Goal: Book appointment/travel/reservation

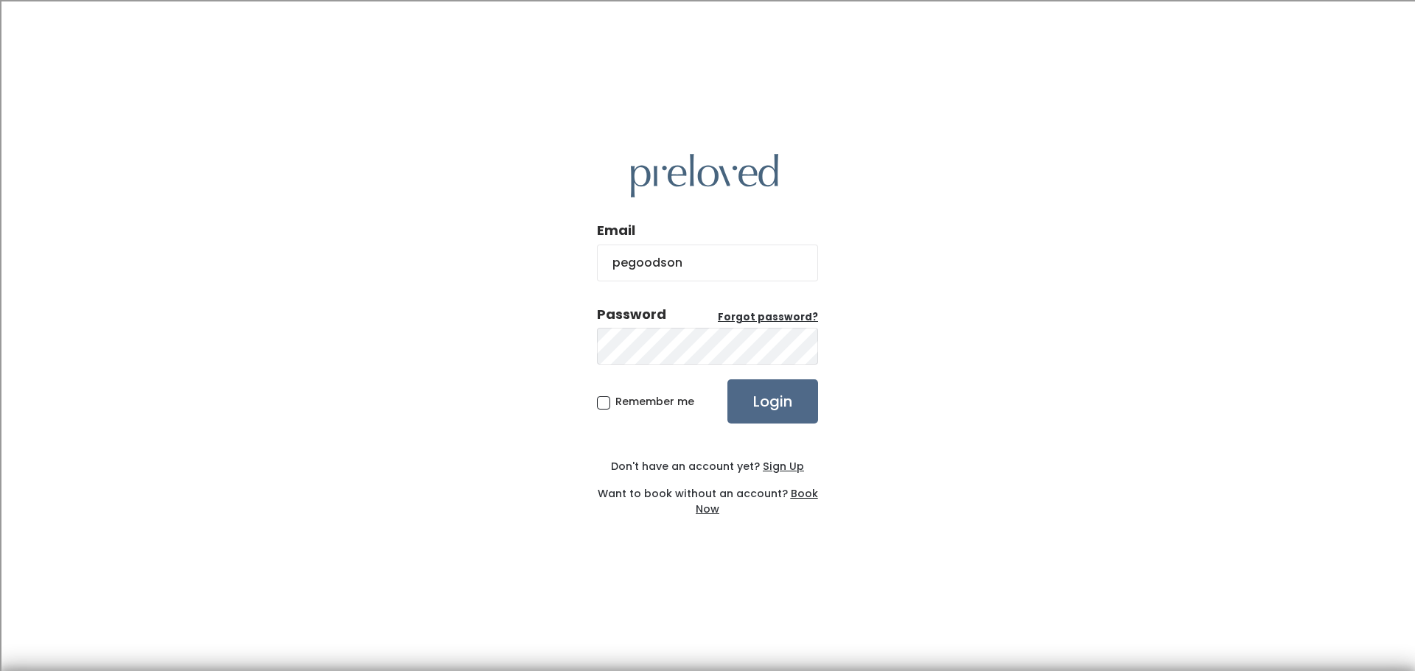
type input "[EMAIL_ADDRESS][DOMAIN_NAME]"
click at [727, 380] on input "Login" at bounding box center [772, 402] width 91 height 44
click at [753, 394] on input "Login" at bounding box center [772, 402] width 91 height 44
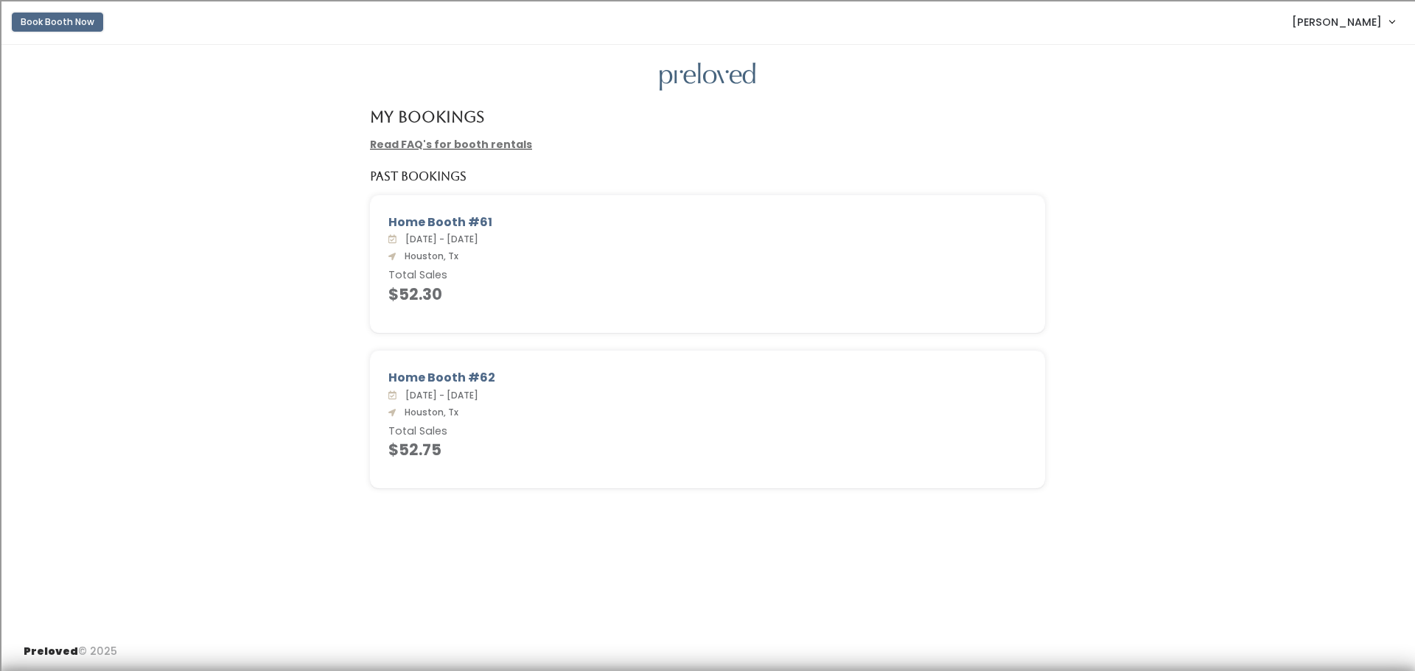
click at [62, 18] on button "Book Booth Now" at bounding box center [57, 22] width 91 height 19
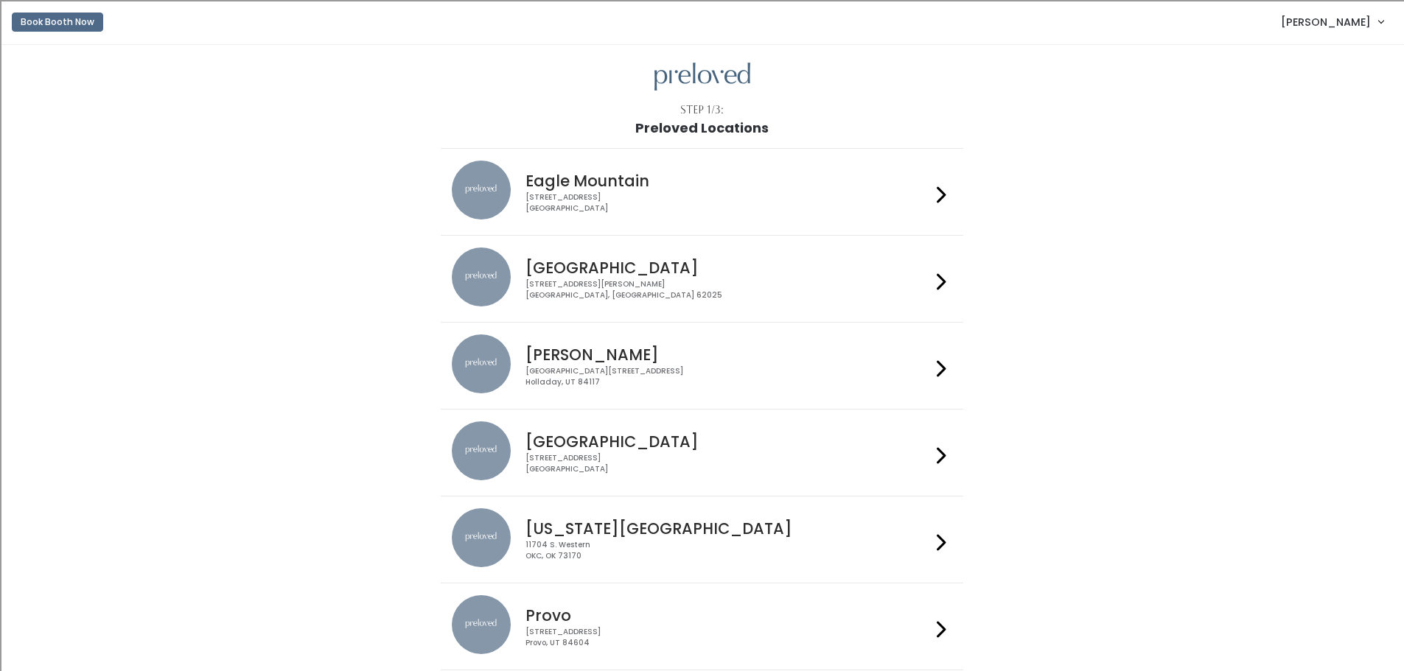
click at [933, 450] on div at bounding box center [941, 453] width 21 height 63
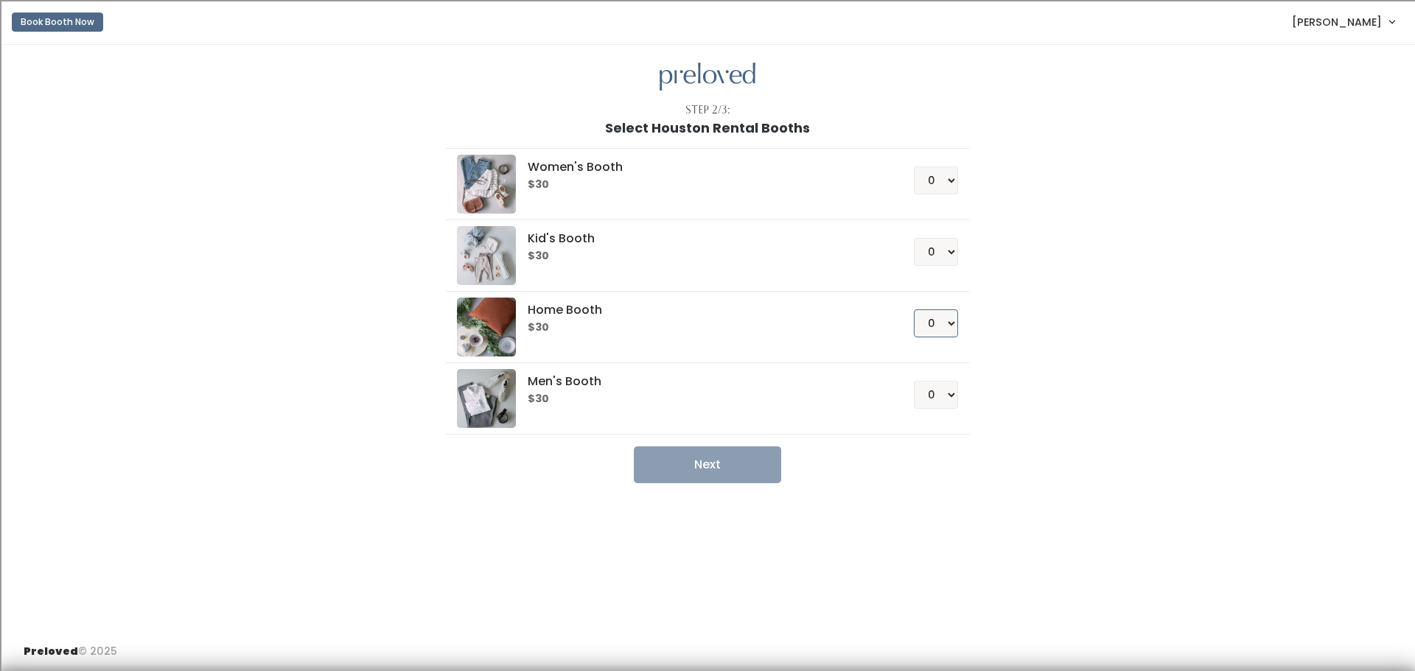
click at [935, 318] on select "0 1 2 3 4" at bounding box center [936, 324] width 44 height 28
select select "1"
click at [914, 310] on select "0 1 2 3 4" at bounding box center [936, 324] width 44 height 28
click at [709, 462] on button "Next" at bounding box center [707, 465] width 147 height 37
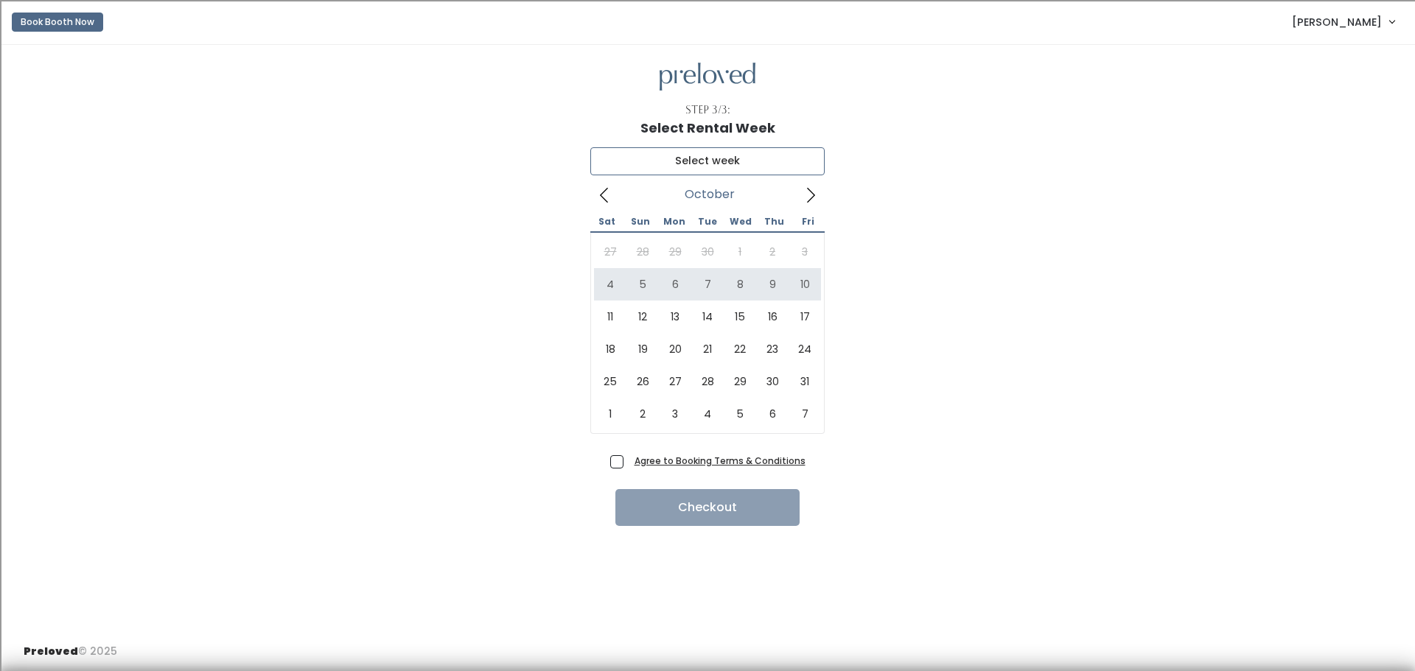
type input "October 4 to October 10"
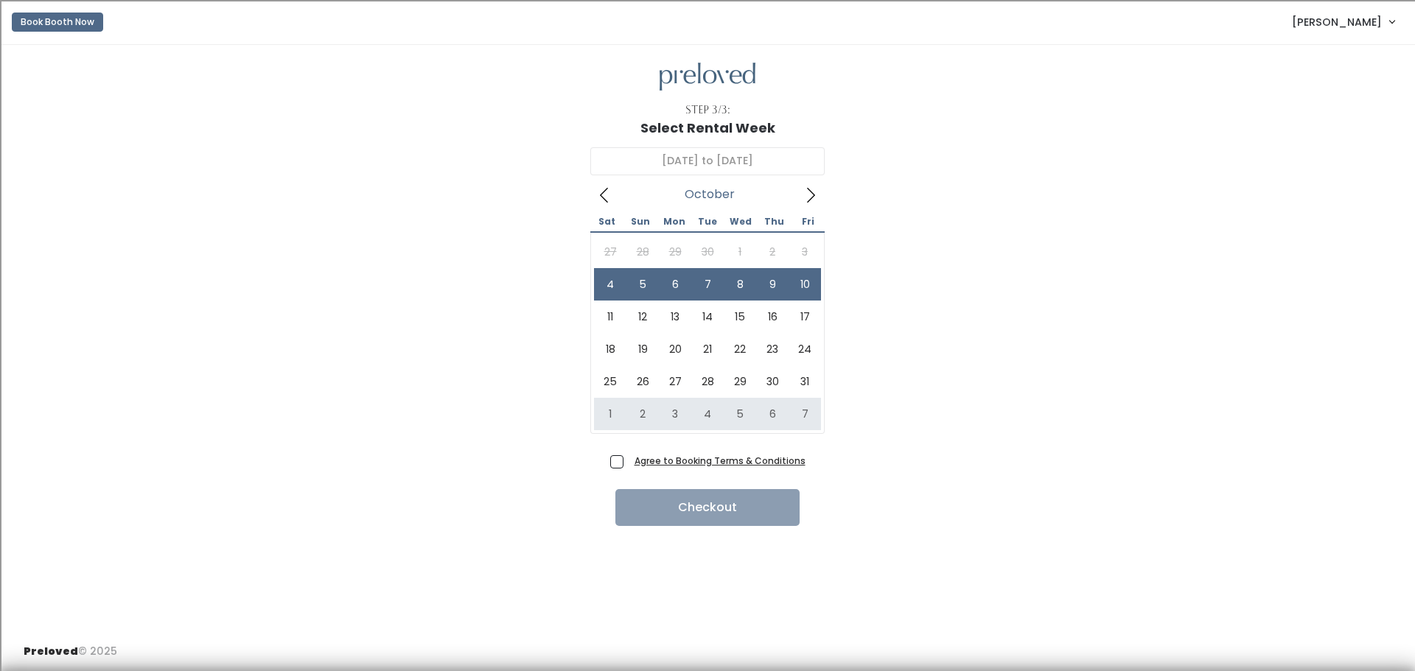
click at [629, 462] on span "Agree to Booking Terms & Conditions" at bounding box center [717, 460] width 177 height 15
click at [629, 462] on input "Agree to Booking Terms & Conditions" at bounding box center [634, 458] width 10 height 10
checkbox input "true"
click at [757, 506] on button "Checkout" at bounding box center [707, 507] width 184 height 37
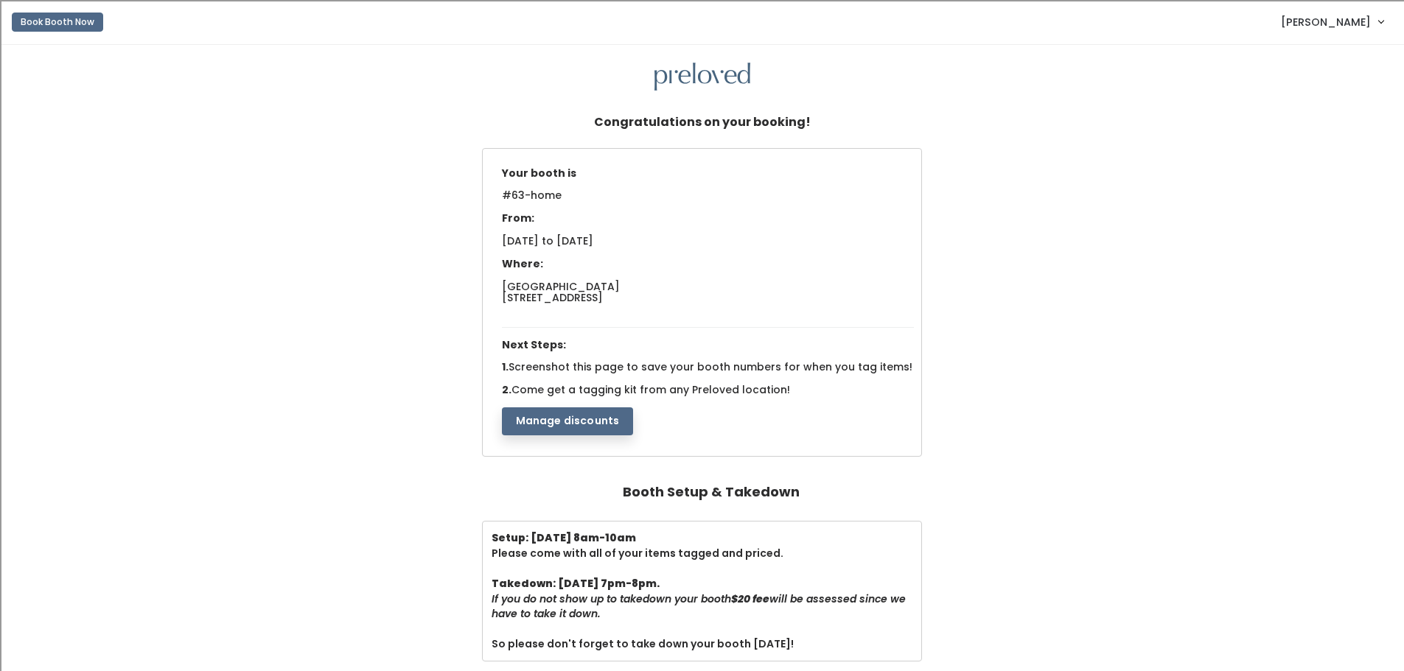
scroll to position [74, 0]
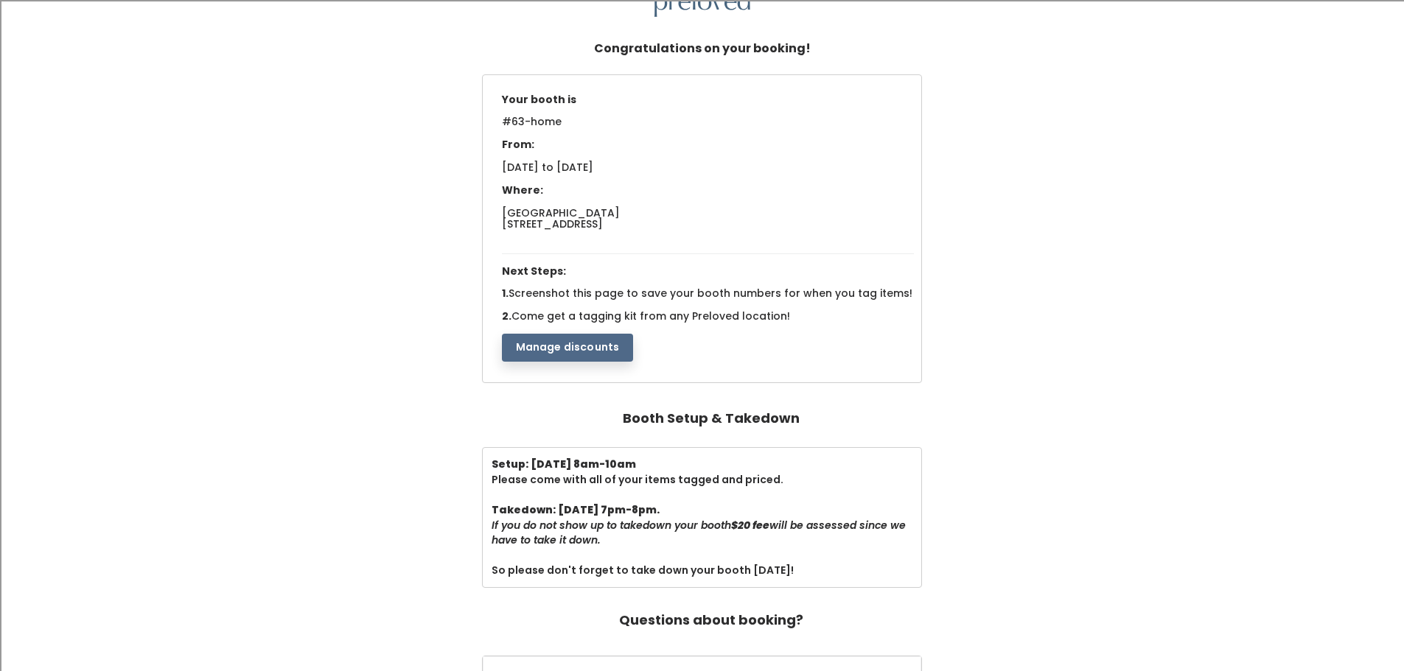
click at [559, 338] on button "Manage discounts" at bounding box center [568, 348] width 132 height 28
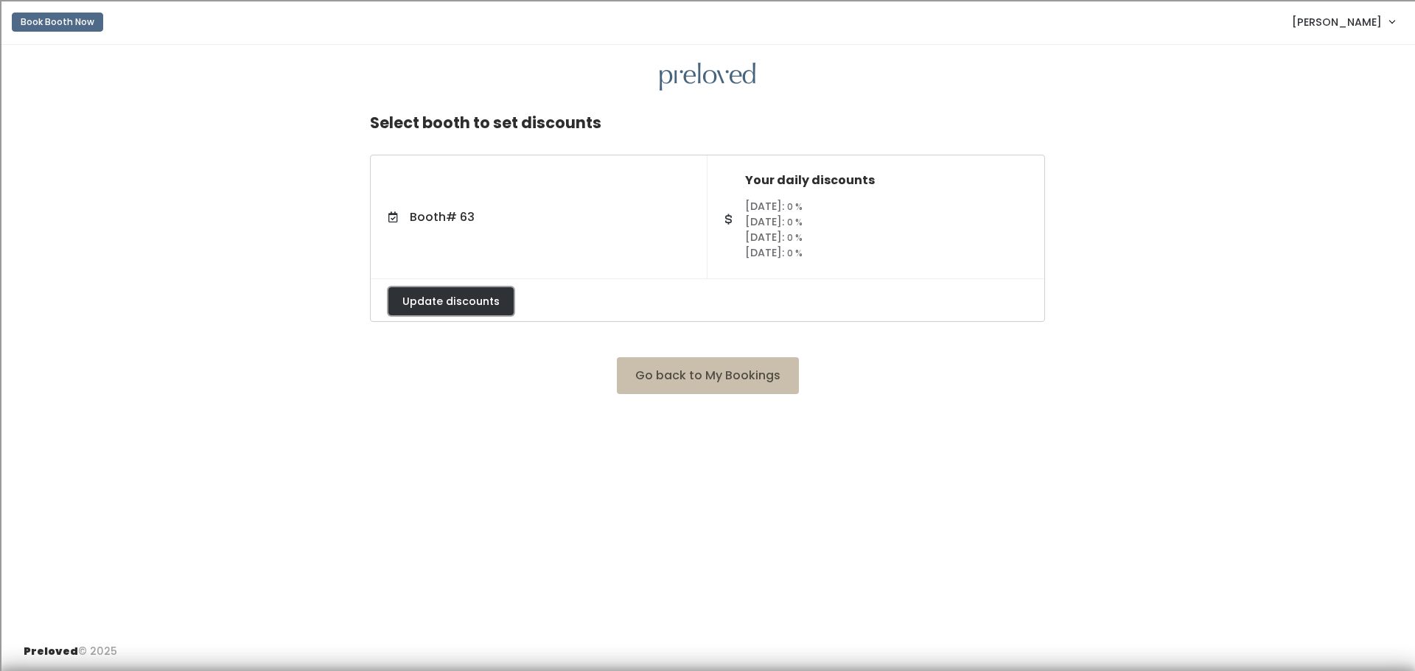
click at [472, 296] on button "Update discounts" at bounding box center [450, 301] width 125 height 28
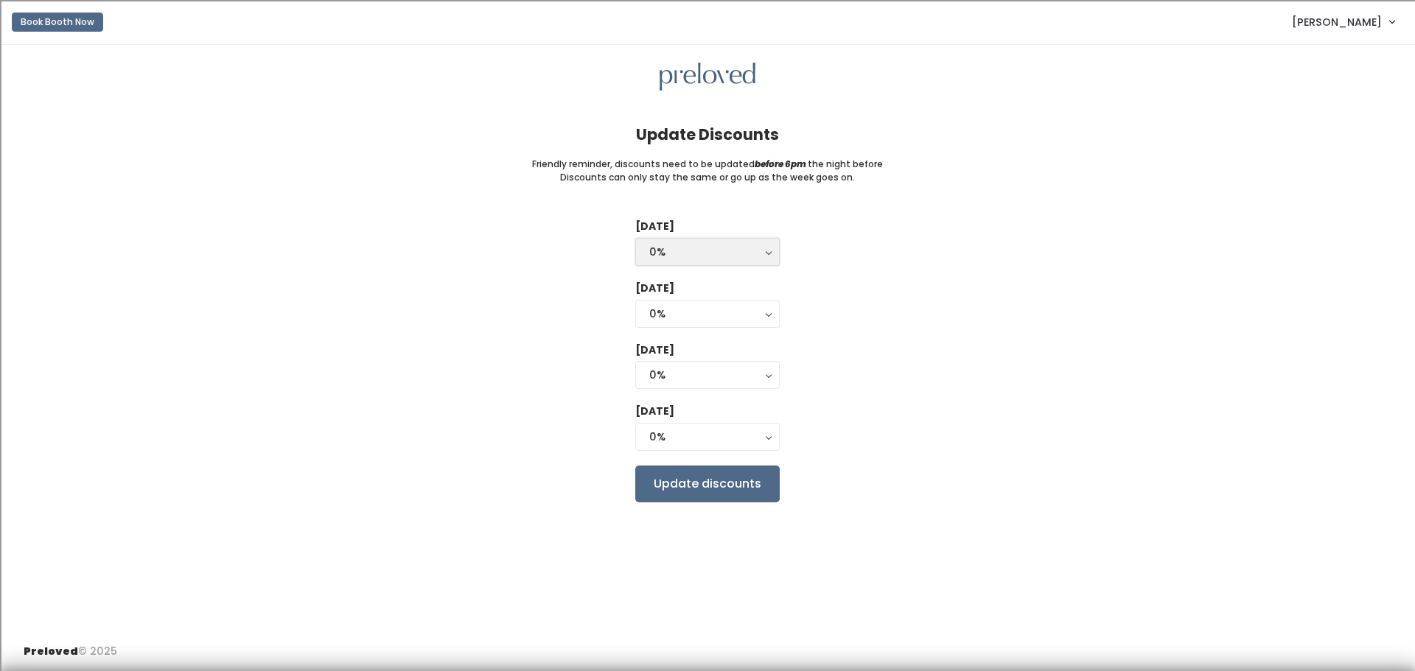
click at [756, 254] on div "0%" at bounding box center [707, 252] width 116 height 16
click at [744, 310] on link "25%" at bounding box center [707, 311] width 143 height 27
select select "25%"
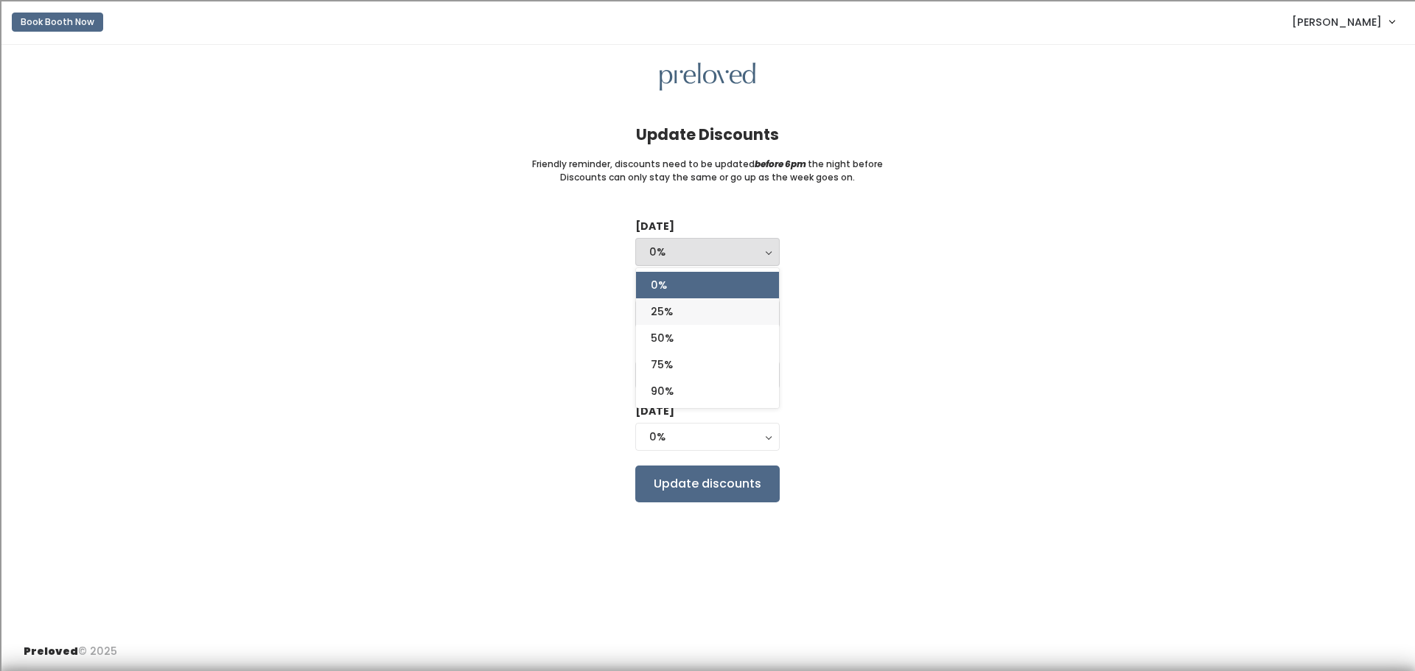
select select "25%"
click at [754, 316] on div "25%" at bounding box center [707, 314] width 116 height 16
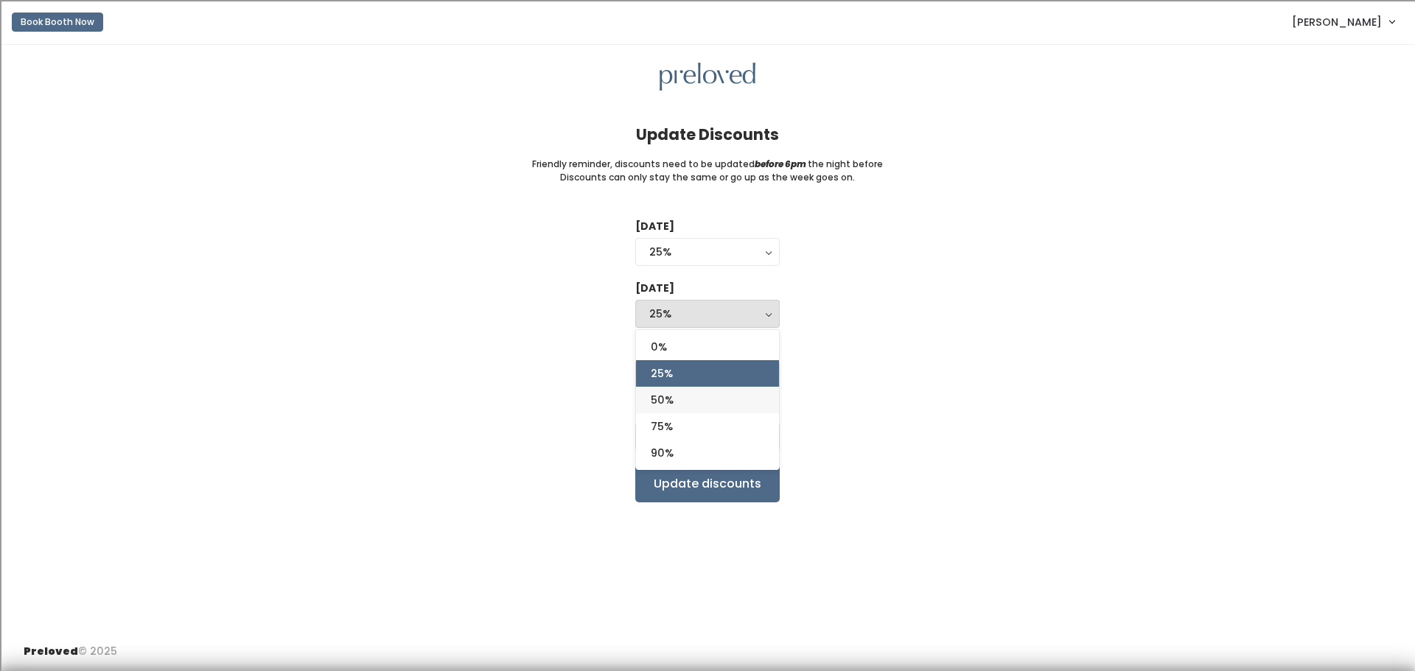
click at [723, 398] on link "50%" at bounding box center [707, 400] width 143 height 27
select select "50%"
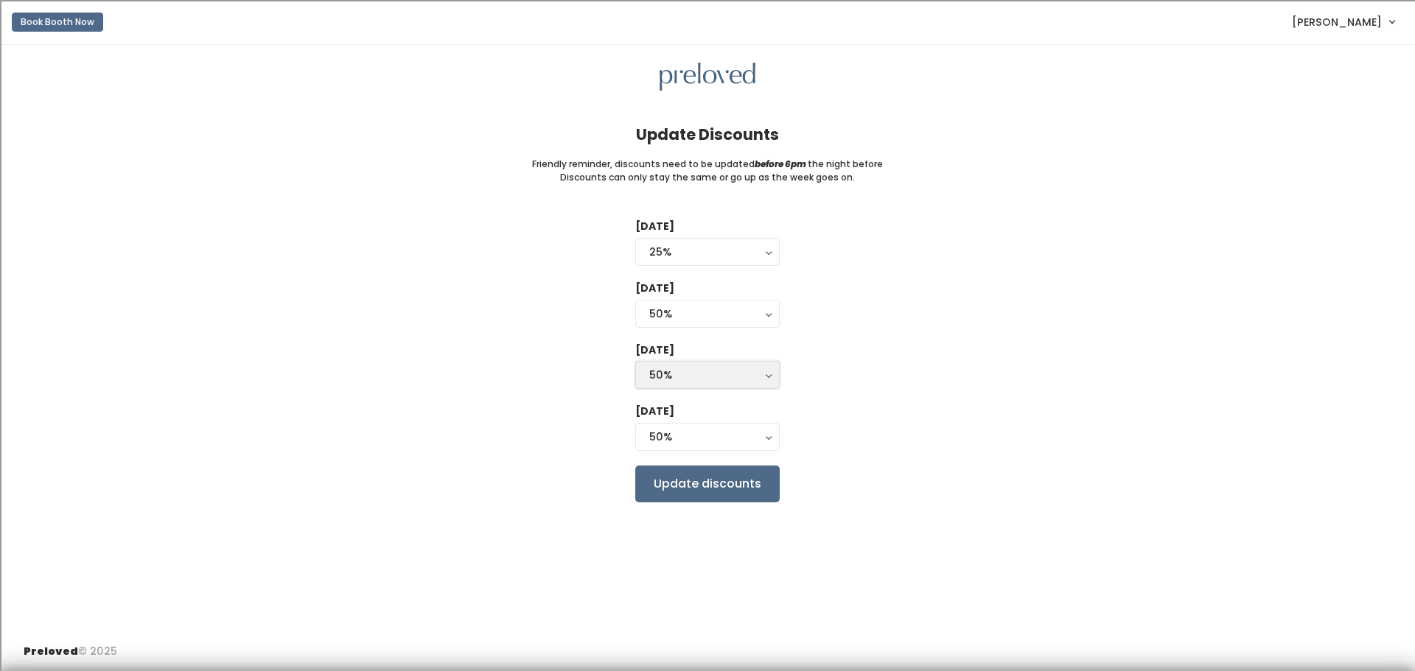
click at [744, 372] on div "50%" at bounding box center [707, 375] width 116 height 16
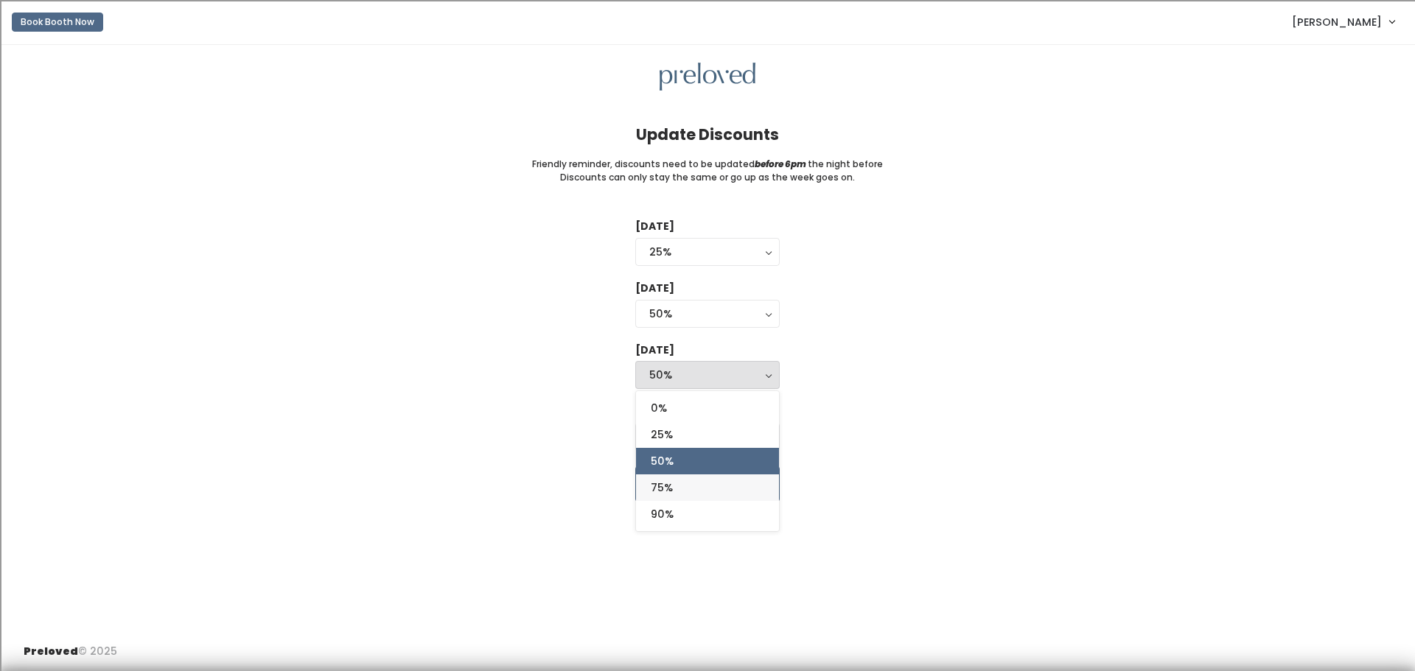
click at [711, 481] on link "75%" at bounding box center [707, 488] width 143 height 27
select select "75%"
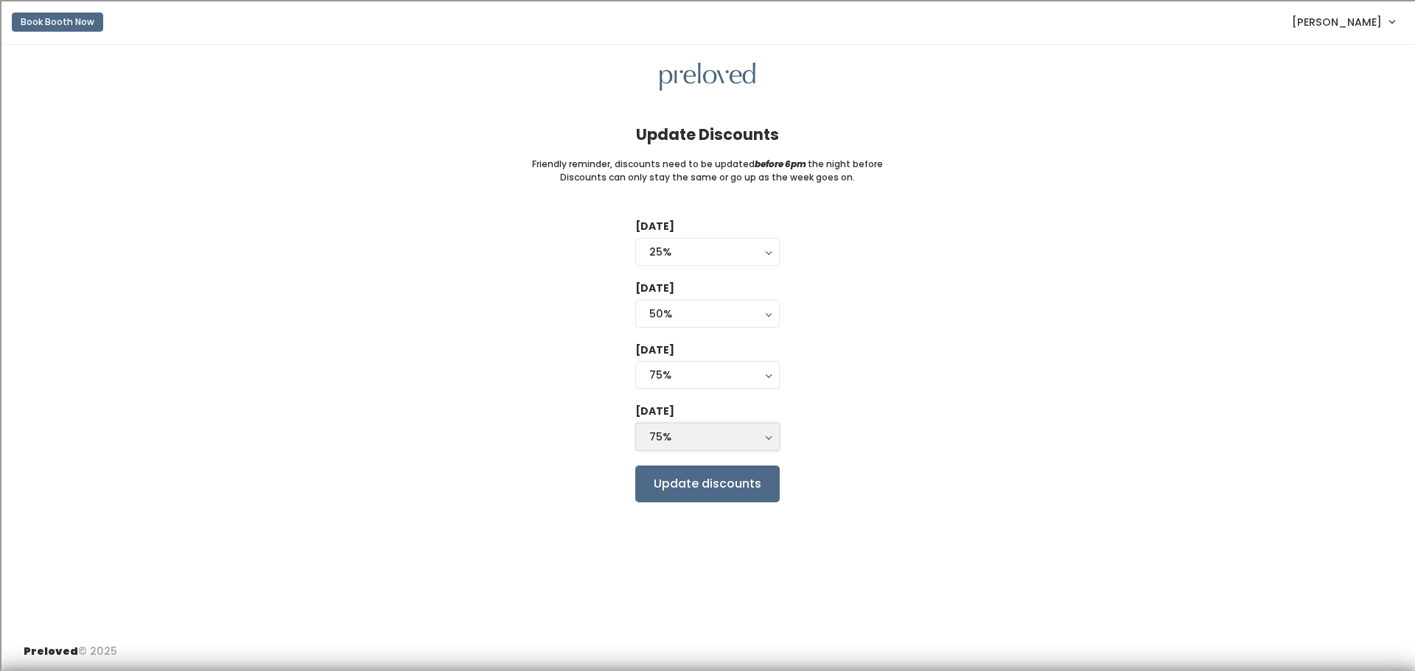
click at [749, 438] on div "75%" at bounding box center [707, 437] width 116 height 16
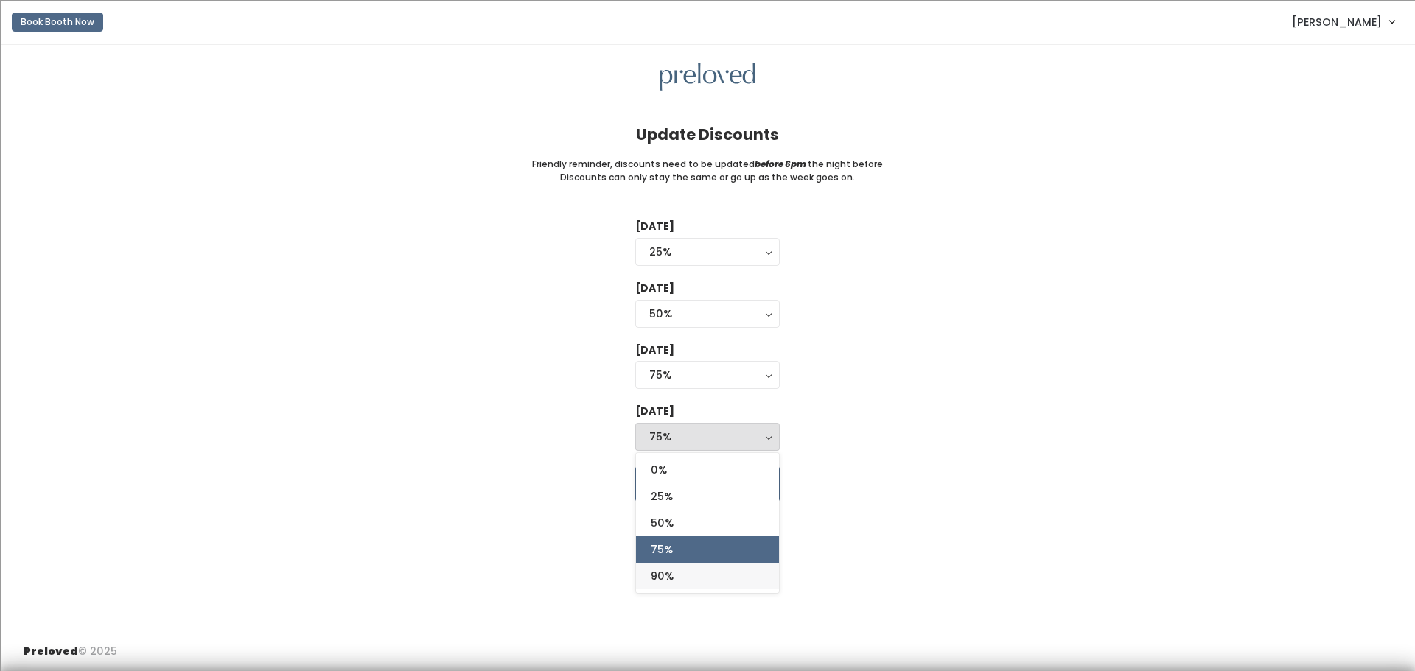
click at [731, 575] on link "90%" at bounding box center [707, 576] width 143 height 27
select select "90%"
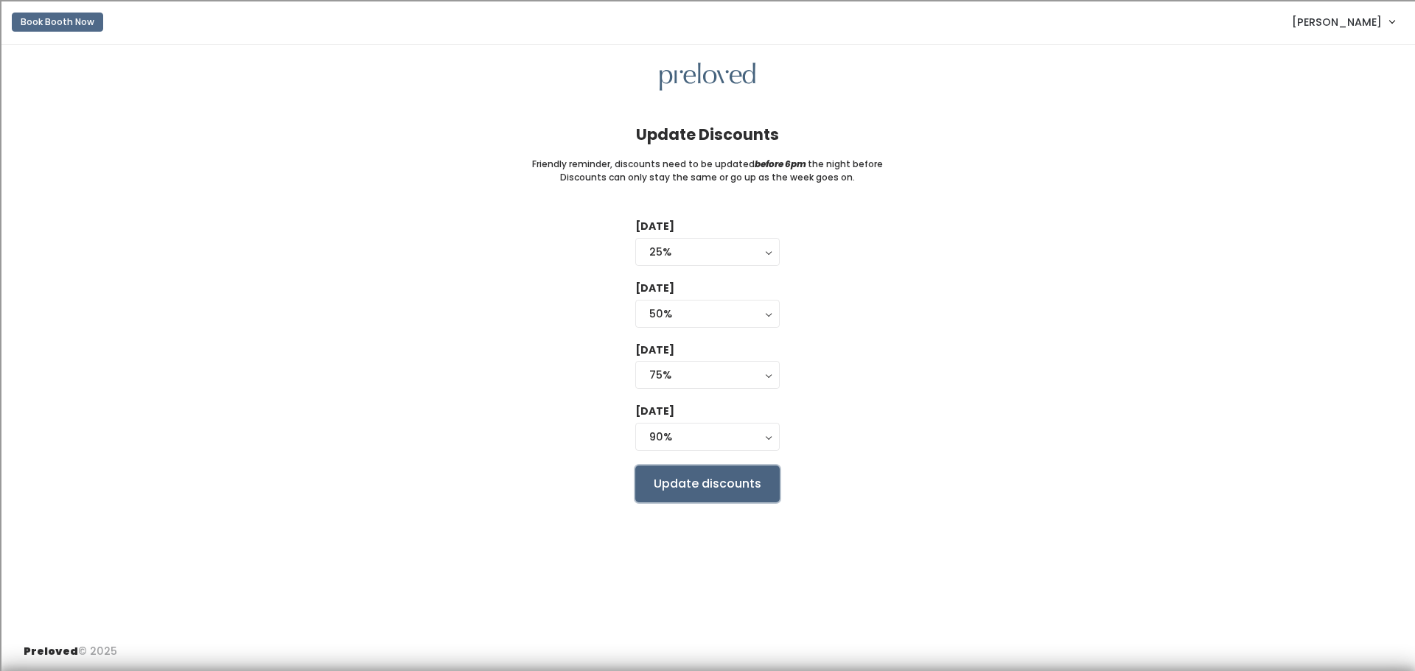
click at [723, 486] on input "Update discounts" at bounding box center [707, 484] width 144 height 37
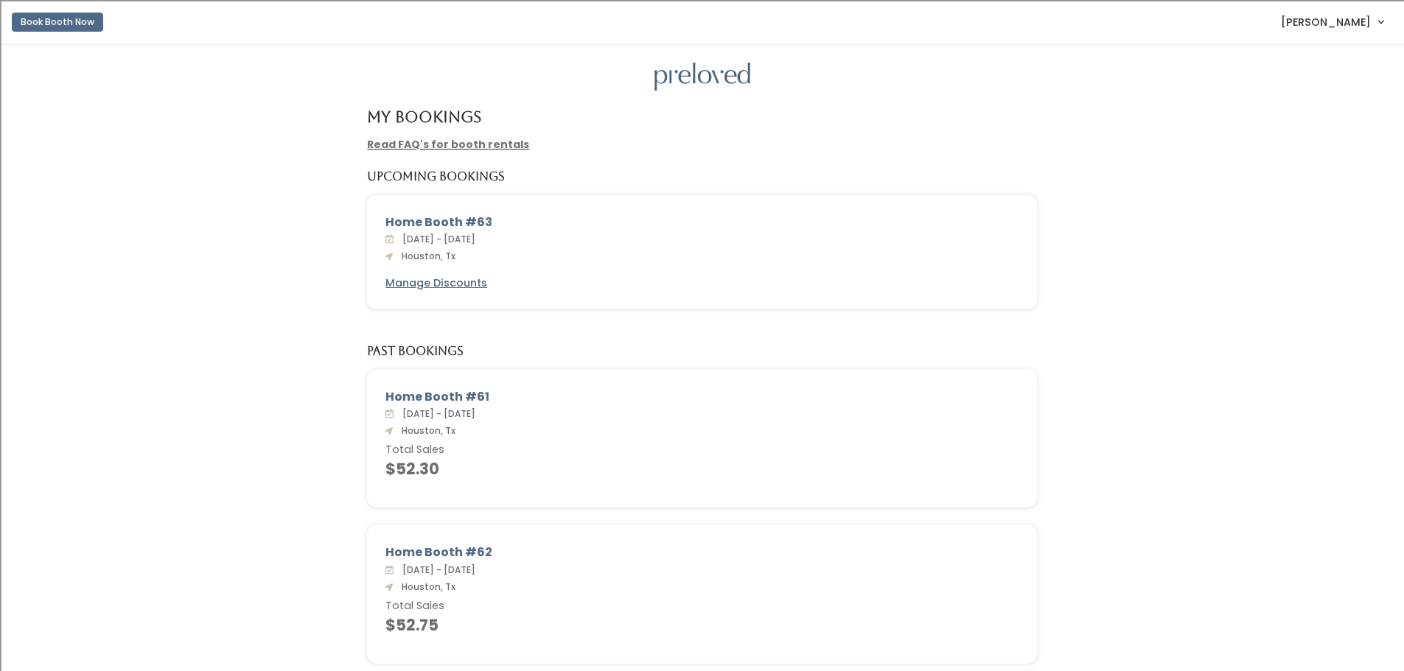
click at [1316, 21] on span "[PERSON_NAME]" at bounding box center [1326, 22] width 90 height 16
click at [1313, 52] on link "My bookings" at bounding box center [1331, 58] width 132 height 27
